Goal: Find specific page/section: Find specific page/section

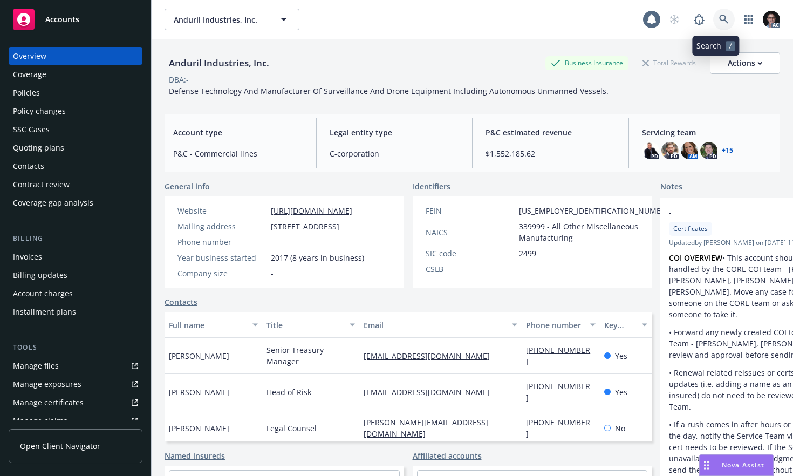
click at [719, 18] on icon at bounding box center [724, 20] width 10 height 10
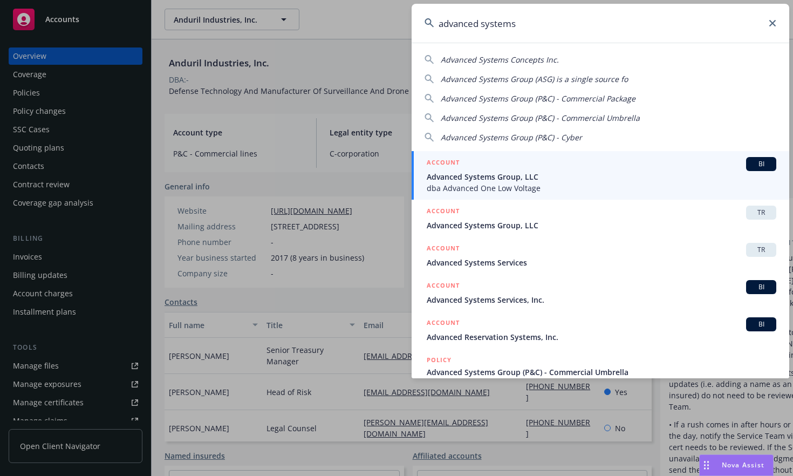
type input "advanced systems"
click at [754, 163] on span "BI" at bounding box center [761, 164] width 22 height 10
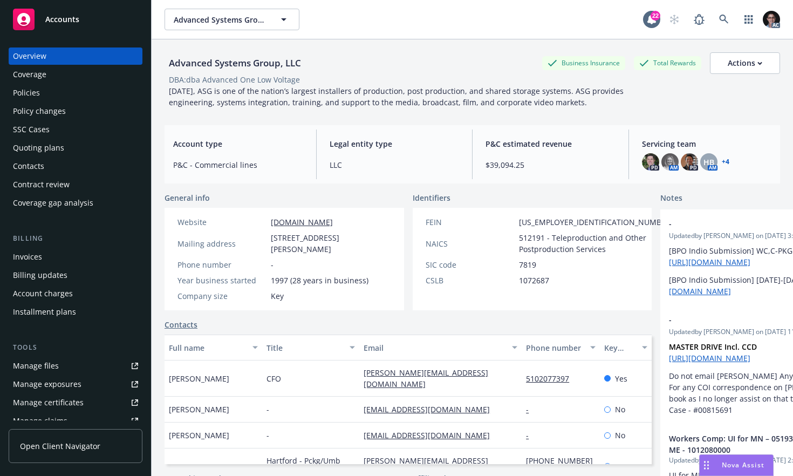
click at [721, 162] on link "+ 4" at bounding box center [725, 162] width 8 height 6
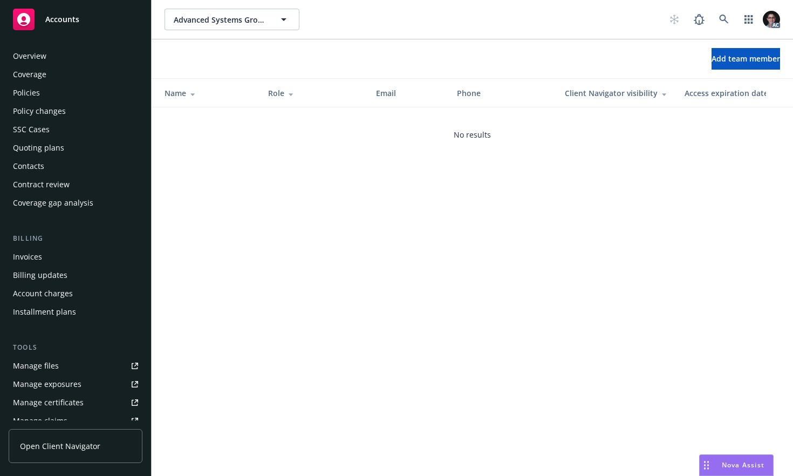
scroll to position [227, 0]
